Goal: Transaction & Acquisition: Purchase product/service

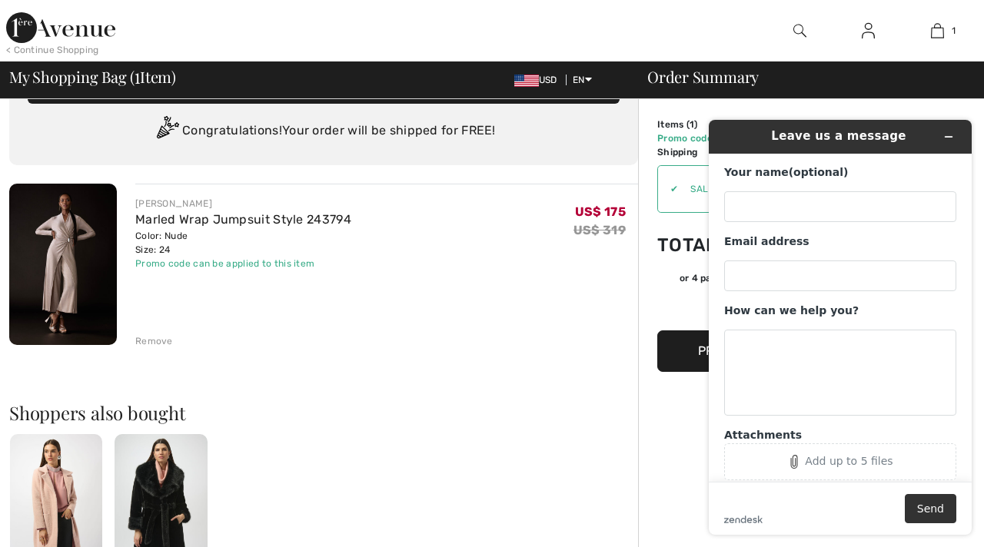
scroll to position [44, 0]
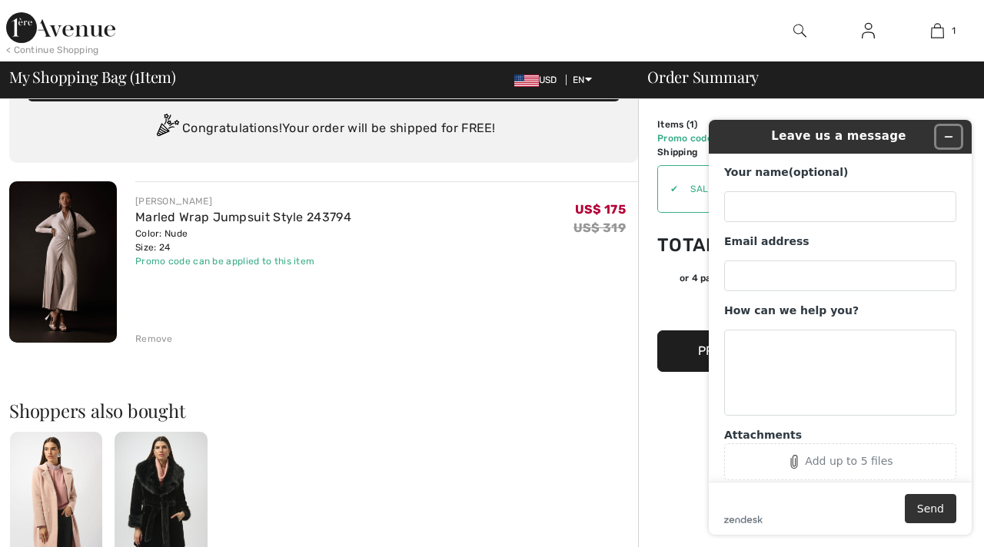
click at [951, 135] on icon "Minimize widget" at bounding box center [948, 136] width 11 height 11
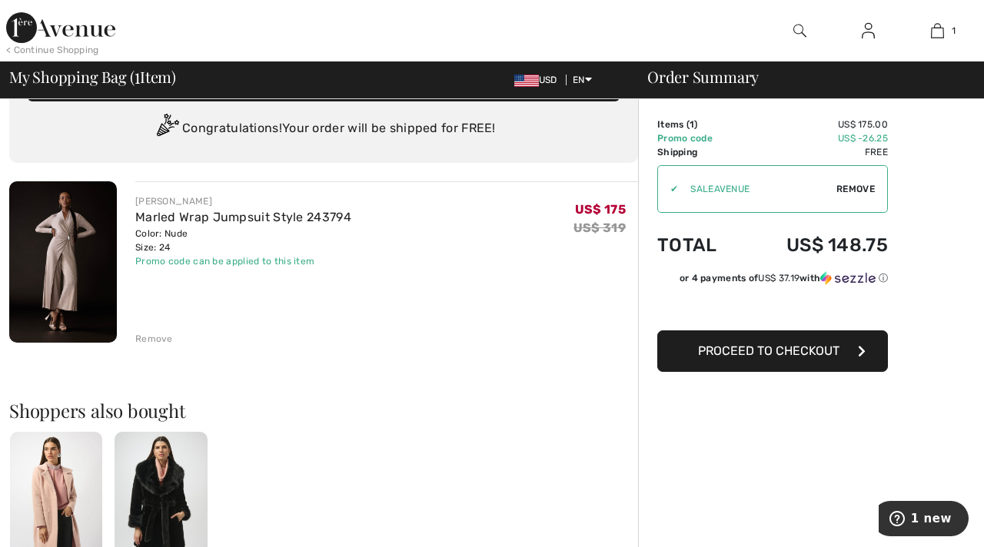
click at [61, 291] on img at bounding box center [63, 261] width 108 height 161
click at [269, 215] on link "Marled Wrap Jumpsuit Style 243794" at bounding box center [243, 217] width 216 height 15
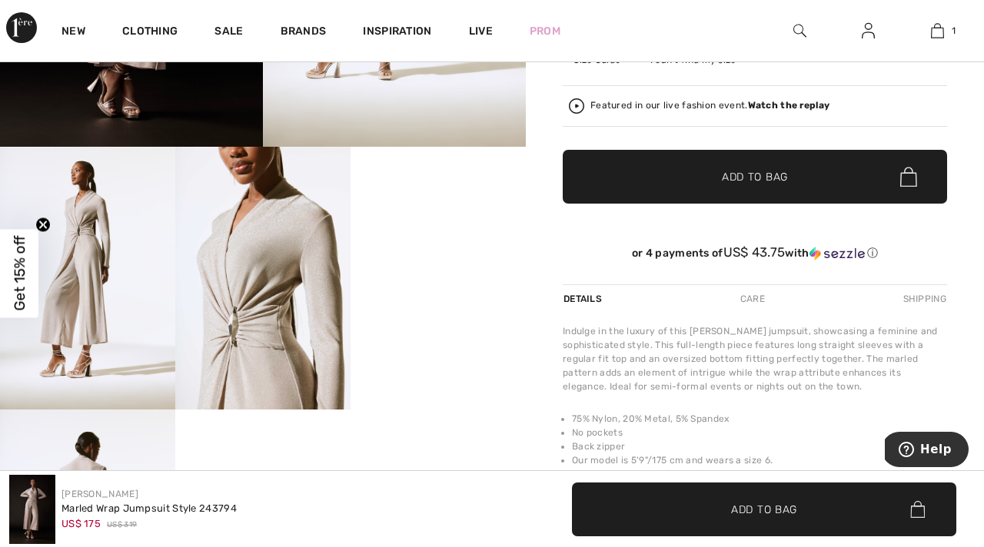
scroll to position [396, 0]
